Goal: Complete application form: Complete application form

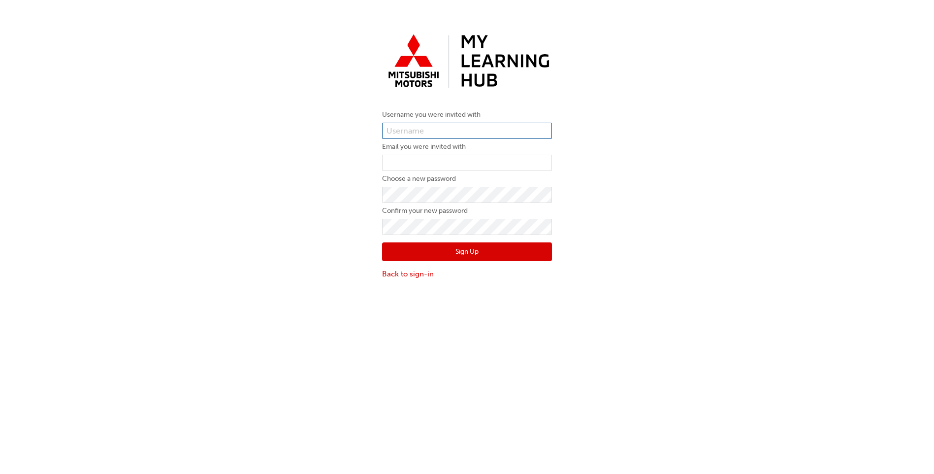
click at [389, 130] on input "text" at bounding box center [467, 131] width 170 height 17
type input "000BP5827839"
click at [398, 163] on input "email" at bounding box center [467, 163] width 170 height 17
type input "[EMAIL_ADDRESS][DOMAIN_NAME]"
click at [428, 258] on button "Sign Up" at bounding box center [467, 251] width 170 height 19
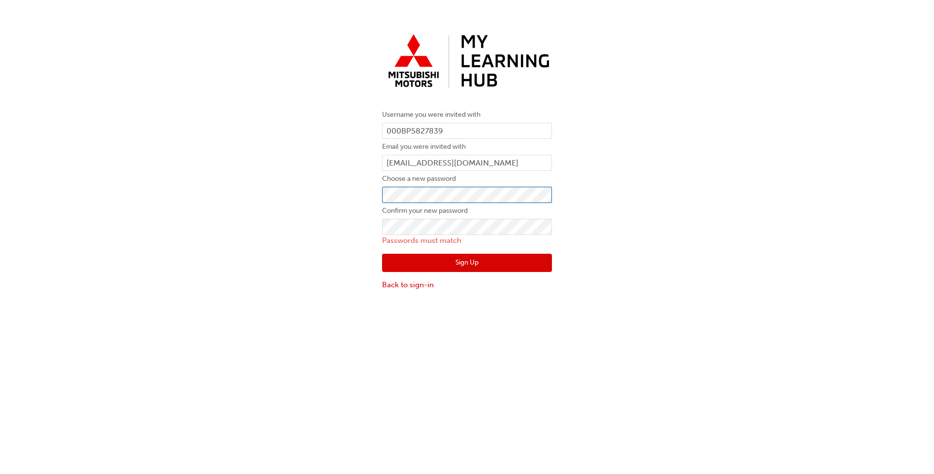
click at [218, 201] on div "Username you were invited with 000BP5827839 Email you were invited with [EMAIL_…" at bounding box center [467, 160] width 934 height 276
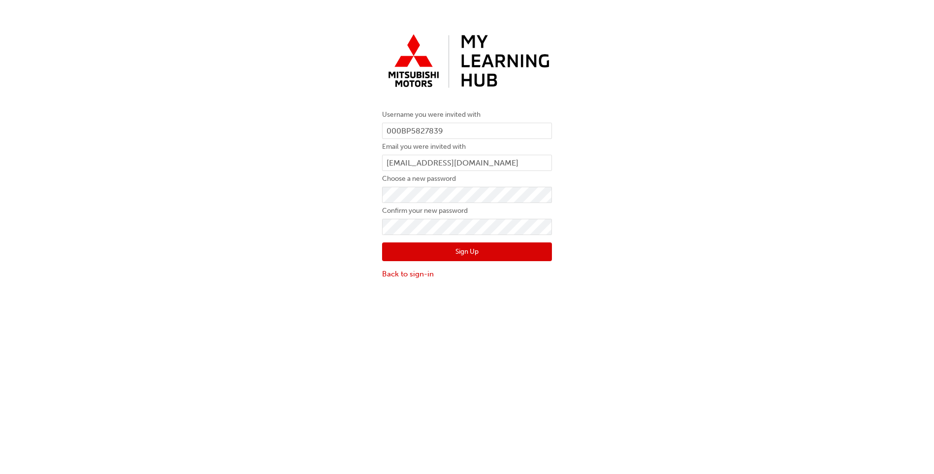
click at [417, 255] on button "Sign Up" at bounding box center [467, 251] width 170 height 19
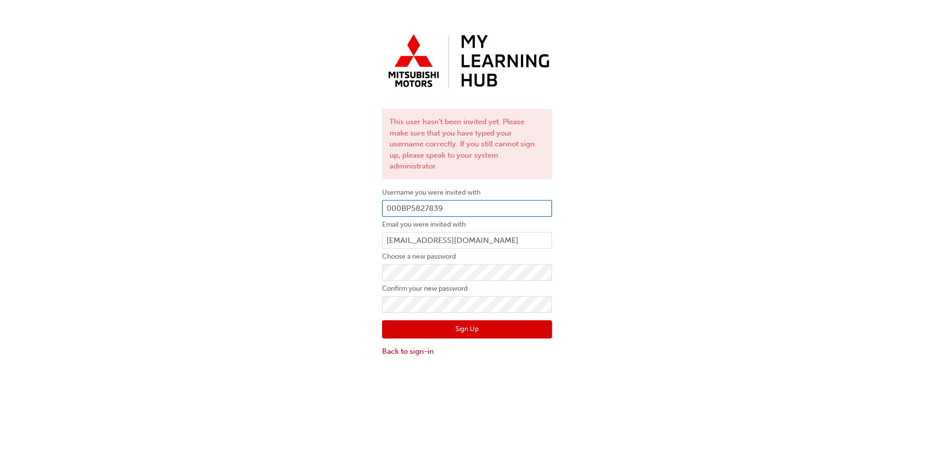
click at [403, 200] on input "000BP5827839" at bounding box center [467, 208] width 170 height 17
type input "0005827839"
click button "Sign Up" at bounding box center [467, 329] width 170 height 19
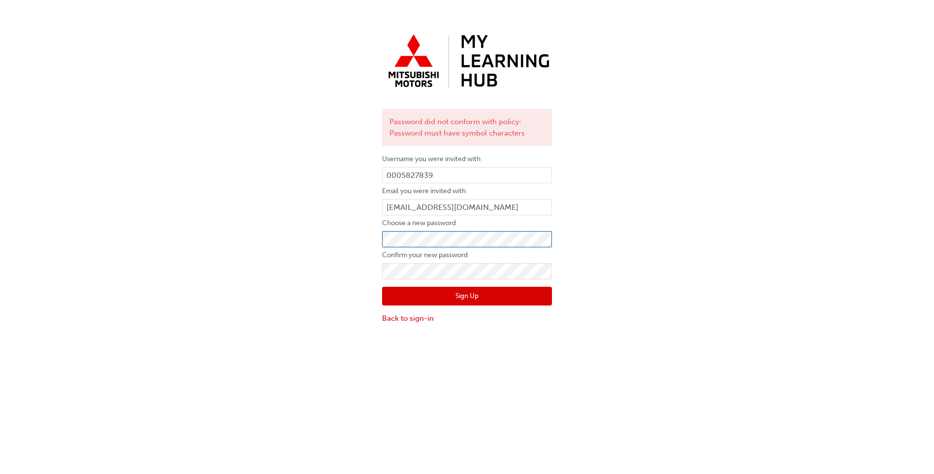
click at [241, 245] on div "Password did not conform with policy: Password must have symbol characters User…" at bounding box center [467, 176] width 934 height 309
click at [421, 300] on button "Sign Up" at bounding box center [467, 296] width 170 height 19
click at [423, 315] on link "Back to sign-in" at bounding box center [467, 318] width 170 height 11
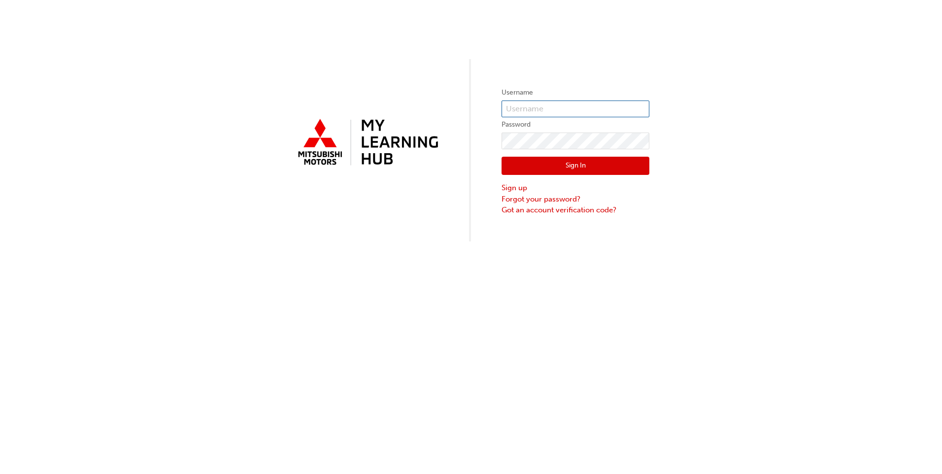
click at [547, 106] on input "text" at bounding box center [575, 108] width 148 height 17
click at [505, 109] on input "5827839" at bounding box center [575, 108] width 148 height 17
type input "0005827839"
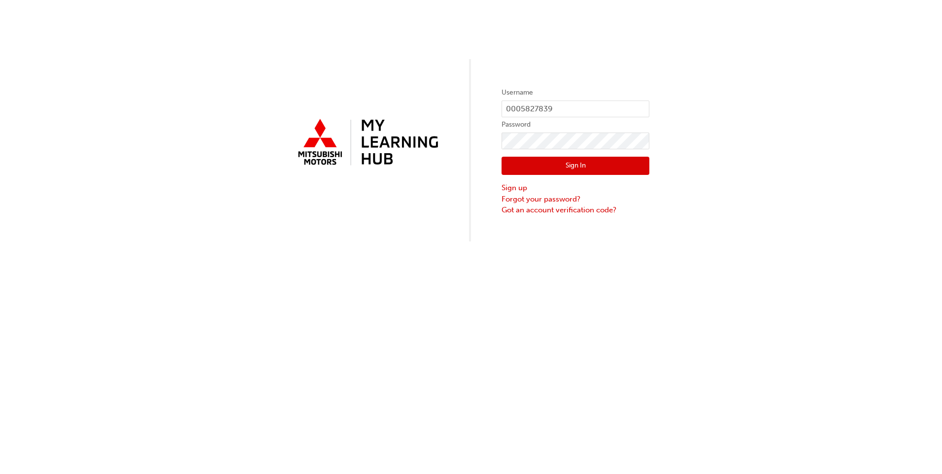
click at [546, 170] on button "Sign In" at bounding box center [575, 166] width 148 height 19
